Goal: Transaction & Acquisition: Purchase product/service

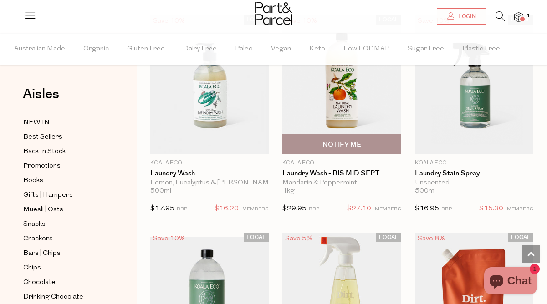
scroll to position [3164, 0]
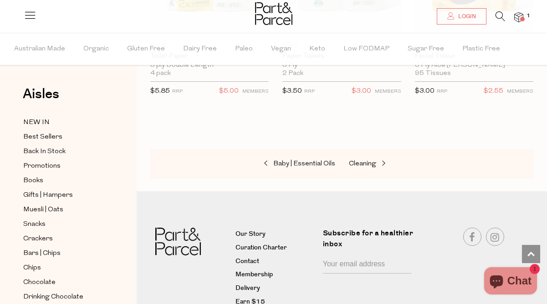
scroll to position [5935, 0]
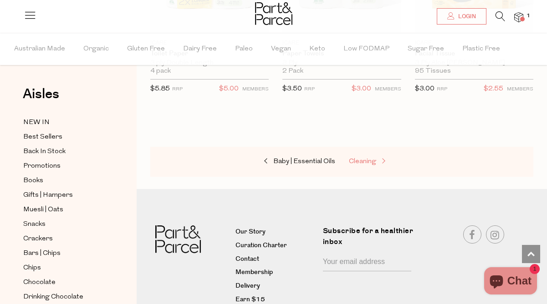
click at [363, 158] on span "Cleaning" at bounding box center [362, 161] width 27 height 7
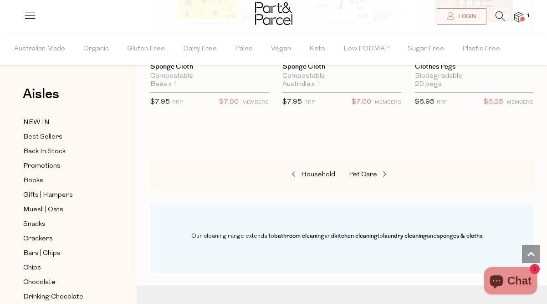
scroll to position [881, 0]
click at [364, 177] on span "Pet Care" at bounding box center [363, 175] width 28 height 7
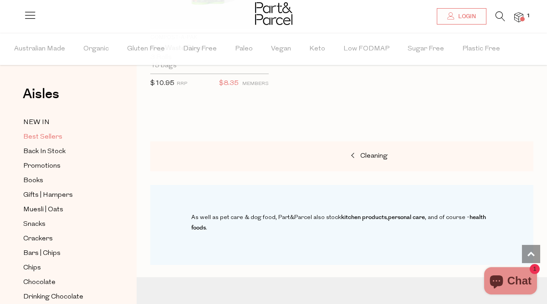
click at [42, 134] on span "Best Sellers" at bounding box center [42, 137] width 39 height 11
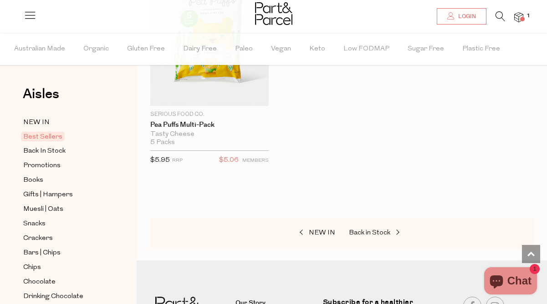
scroll to position [2950, 0]
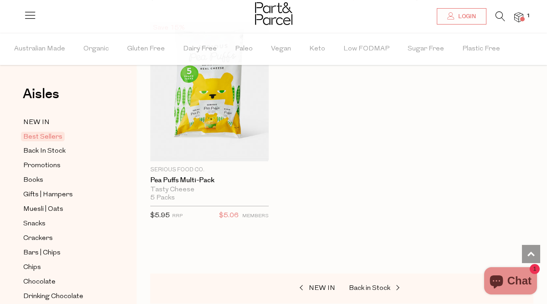
click at [499, 19] on icon at bounding box center [500, 16] width 10 height 10
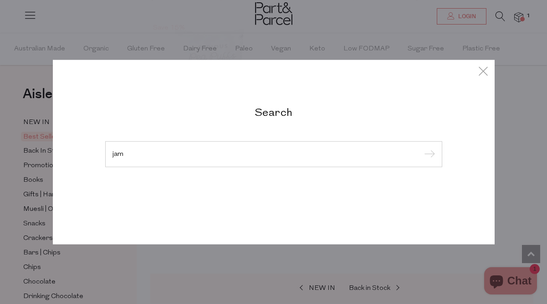
type input "jam"
click at [421, 148] on input "submit" at bounding box center [428, 155] width 14 height 14
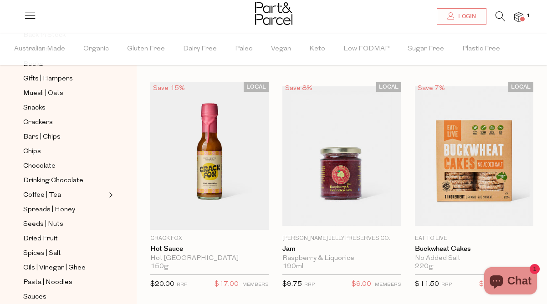
scroll to position [117, 0]
click at [44, 252] on span "Spices | Salt" at bounding box center [42, 253] width 38 height 11
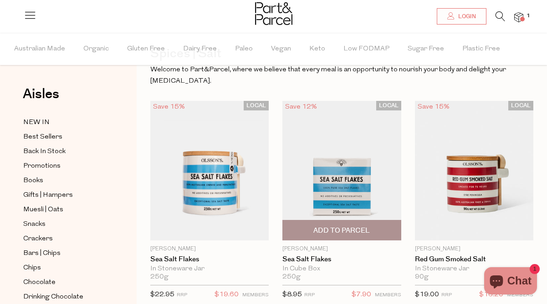
scroll to position [86, 0]
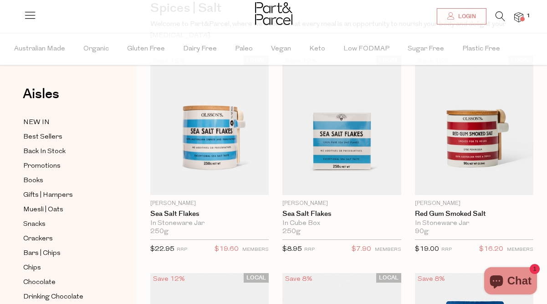
click at [498, 12] on icon at bounding box center [500, 16] width 10 height 10
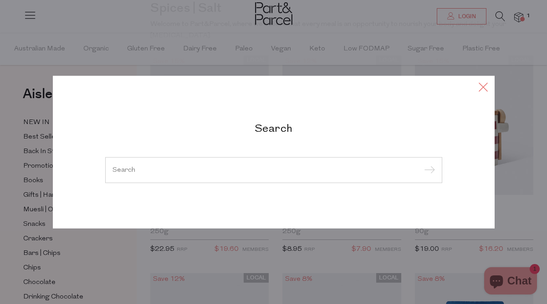
click at [482, 88] on icon at bounding box center [483, 86] width 14 height 13
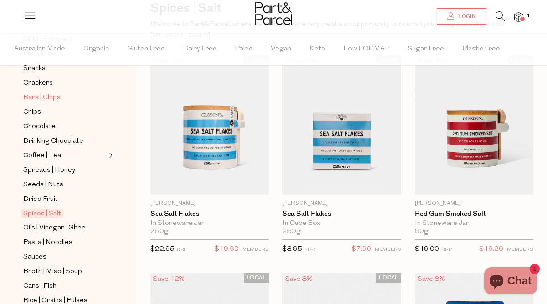
scroll to position [171, 0]
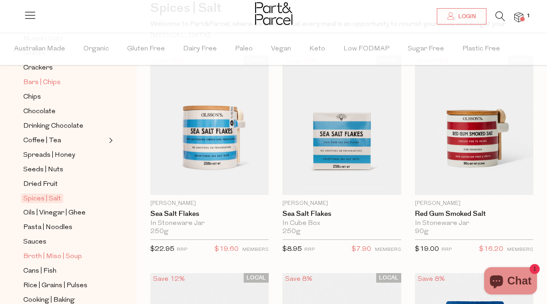
click at [75, 257] on span "Broth | Miso | Soup" at bounding box center [52, 257] width 59 height 11
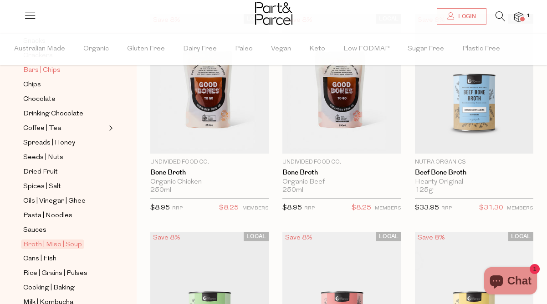
scroll to position [185, 0]
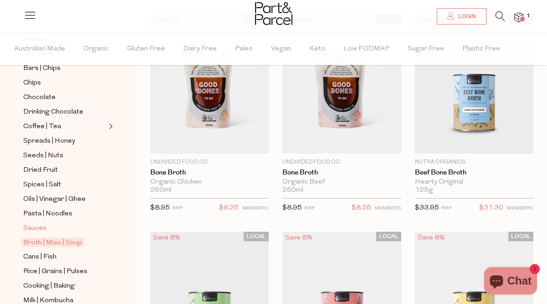
click at [34, 227] on span "Sauces" at bounding box center [34, 228] width 23 height 11
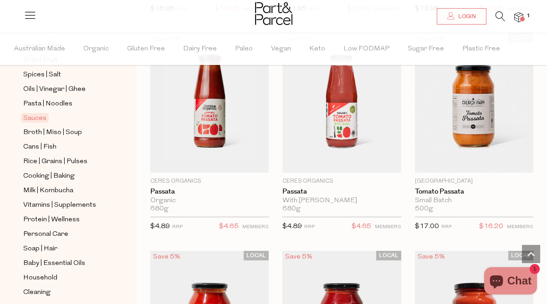
scroll to position [344, 0]
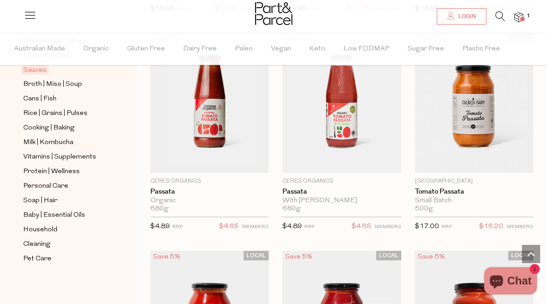
click at [499, 12] on icon at bounding box center [500, 16] width 10 height 10
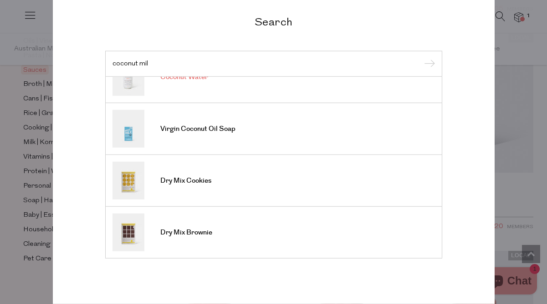
scroll to position [0, 0]
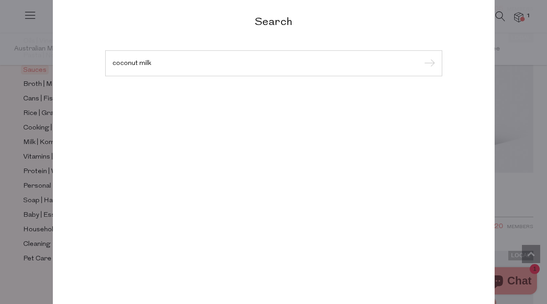
type input "coconut milk"
click at [421, 57] on input "submit" at bounding box center [428, 64] width 14 height 14
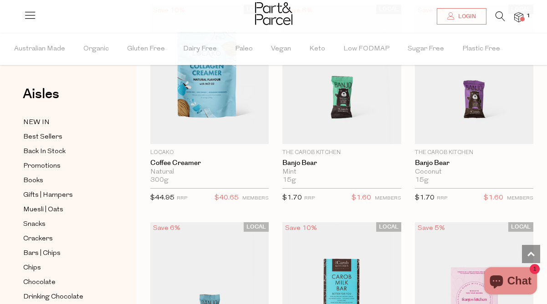
scroll to position [905, 0]
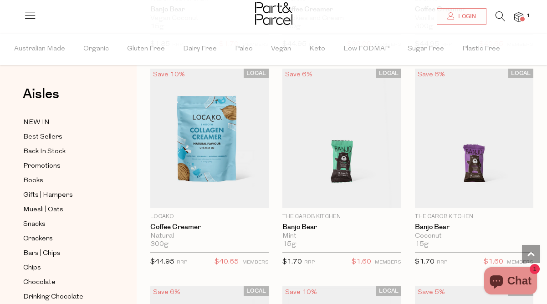
click at [495, 17] on icon at bounding box center [500, 16] width 10 height 10
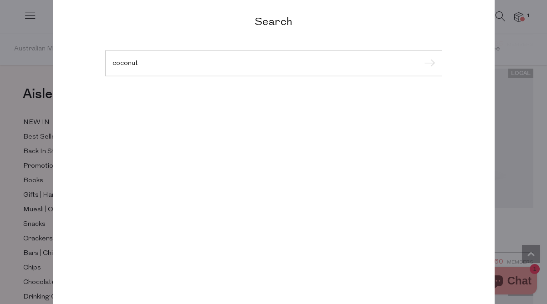
type input "coconut"
click at [421, 57] on input "submit" at bounding box center [428, 64] width 14 height 14
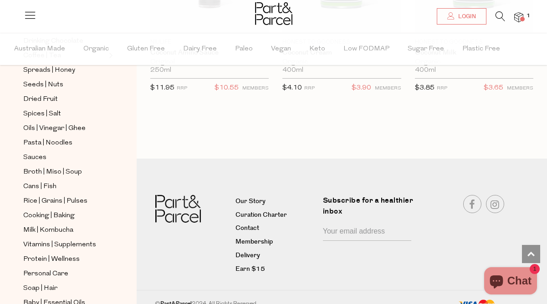
scroll to position [261, 0]
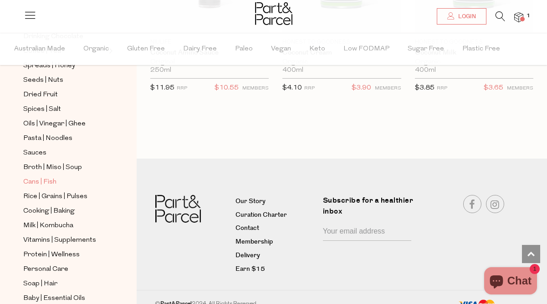
click at [57, 178] on link "Cans | Fish" at bounding box center [64, 182] width 83 height 11
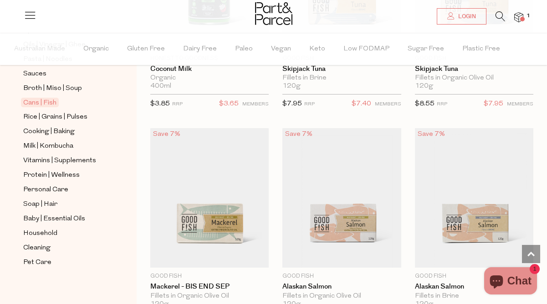
scroll to position [344, 0]
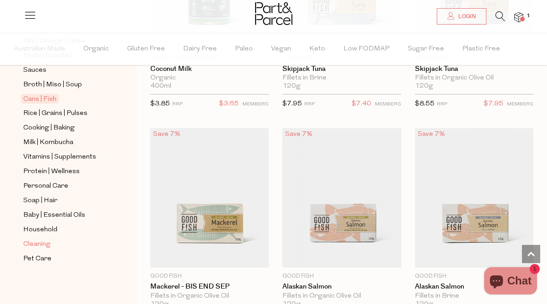
click at [35, 239] on link "Cleaning" at bounding box center [64, 244] width 83 height 11
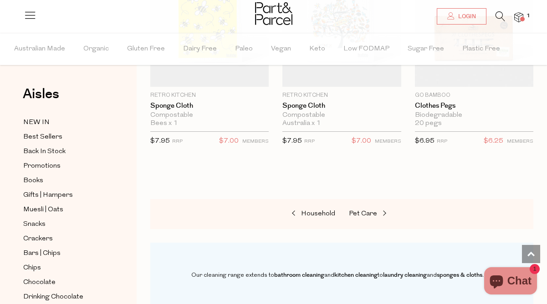
scroll to position [842, 0]
click at [323, 211] on span "Household" at bounding box center [318, 214] width 34 height 7
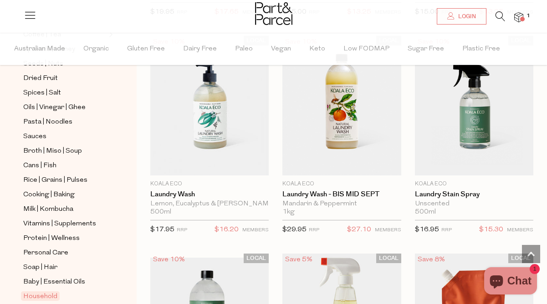
scroll to position [344, 0]
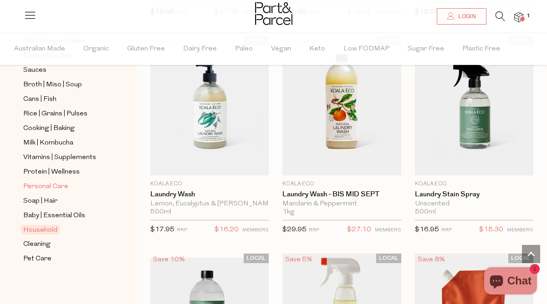
click at [45, 186] on span "Personal Care" at bounding box center [45, 187] width 45 height 11
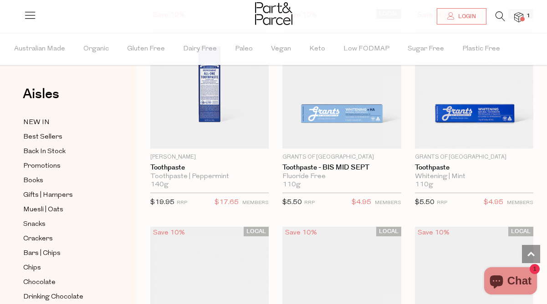
scroll to position [1416, 0]
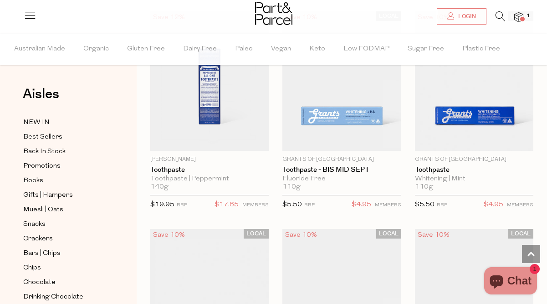
click at [497, 18] on icon at bounding box center [500, 16] width 10 height 10
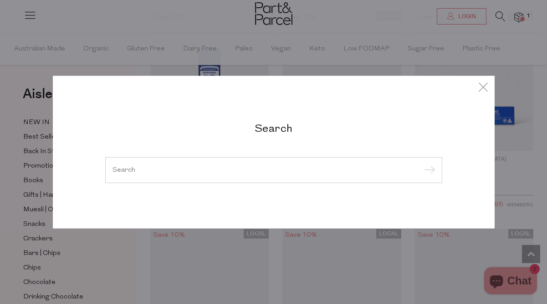
click at [247, 169] on input "search" at bounding box center [273, 170] width 322 height 7
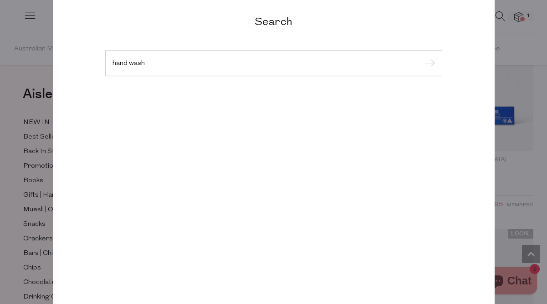
type input "hand wash"
click at [421, 57] on input "submit" at bounding box center [428, 64] width 14 height 14
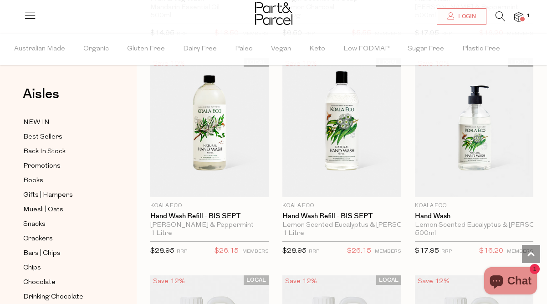
scroll to position [918, 0]
